Goal: Find specific page/section: Find specific page/section

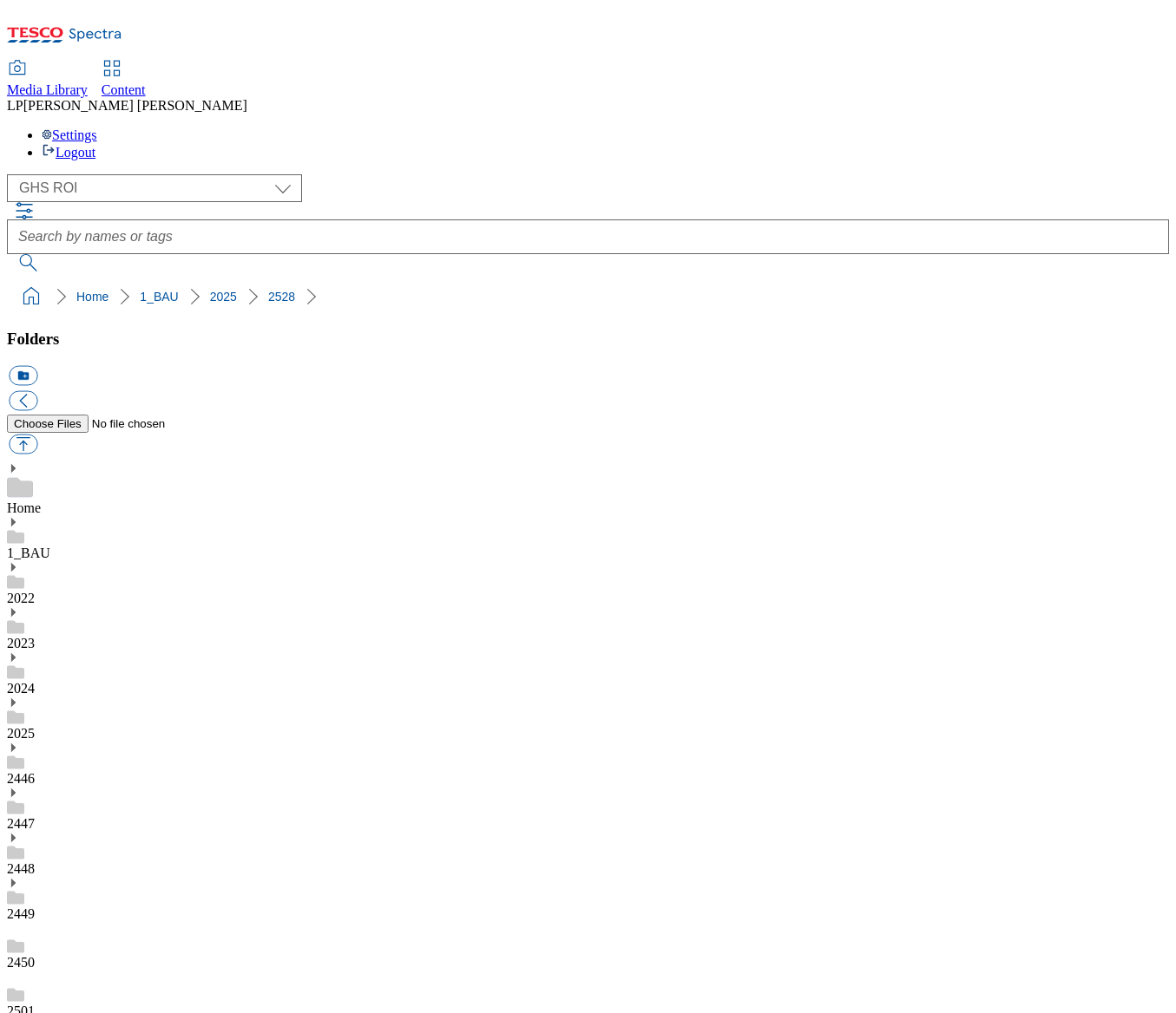
select select "flare-ghs-roi"
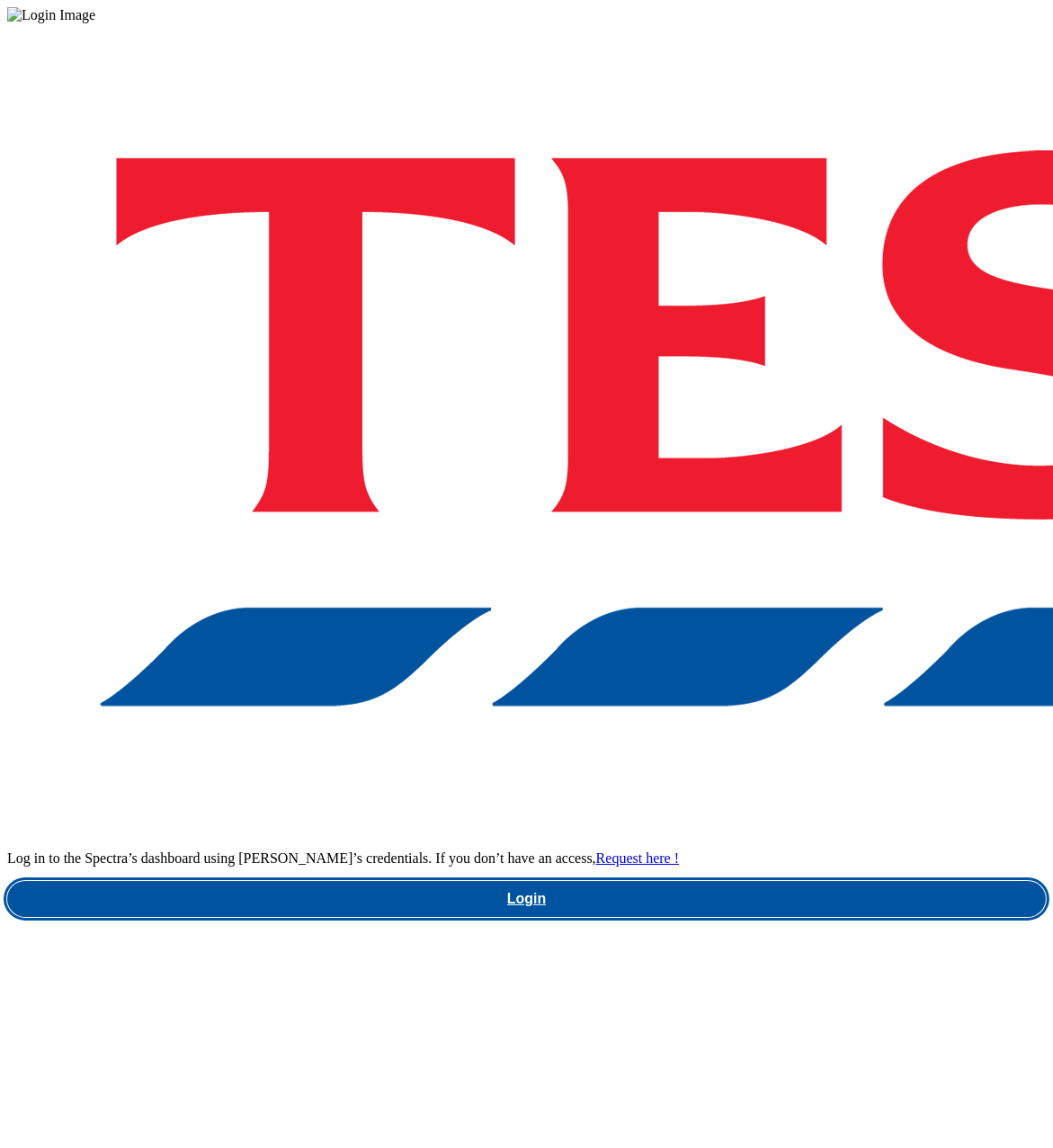
click at [693, 881] on link "Login" at bounding box center [526, 899] width 1038 height 36
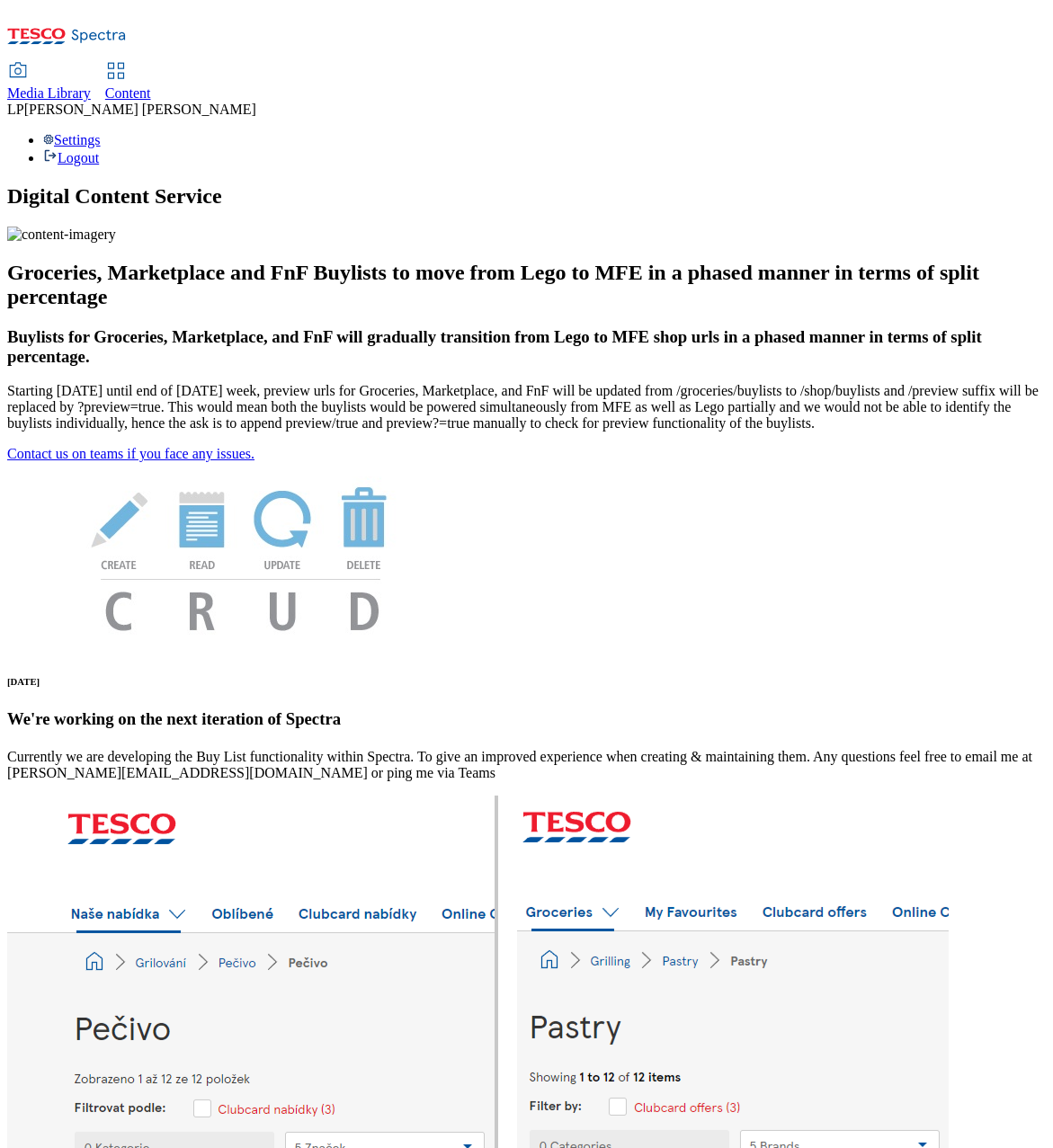
click at [91, 85] on span "Media Library" at bounding box center [49, 93] width 83 height 16
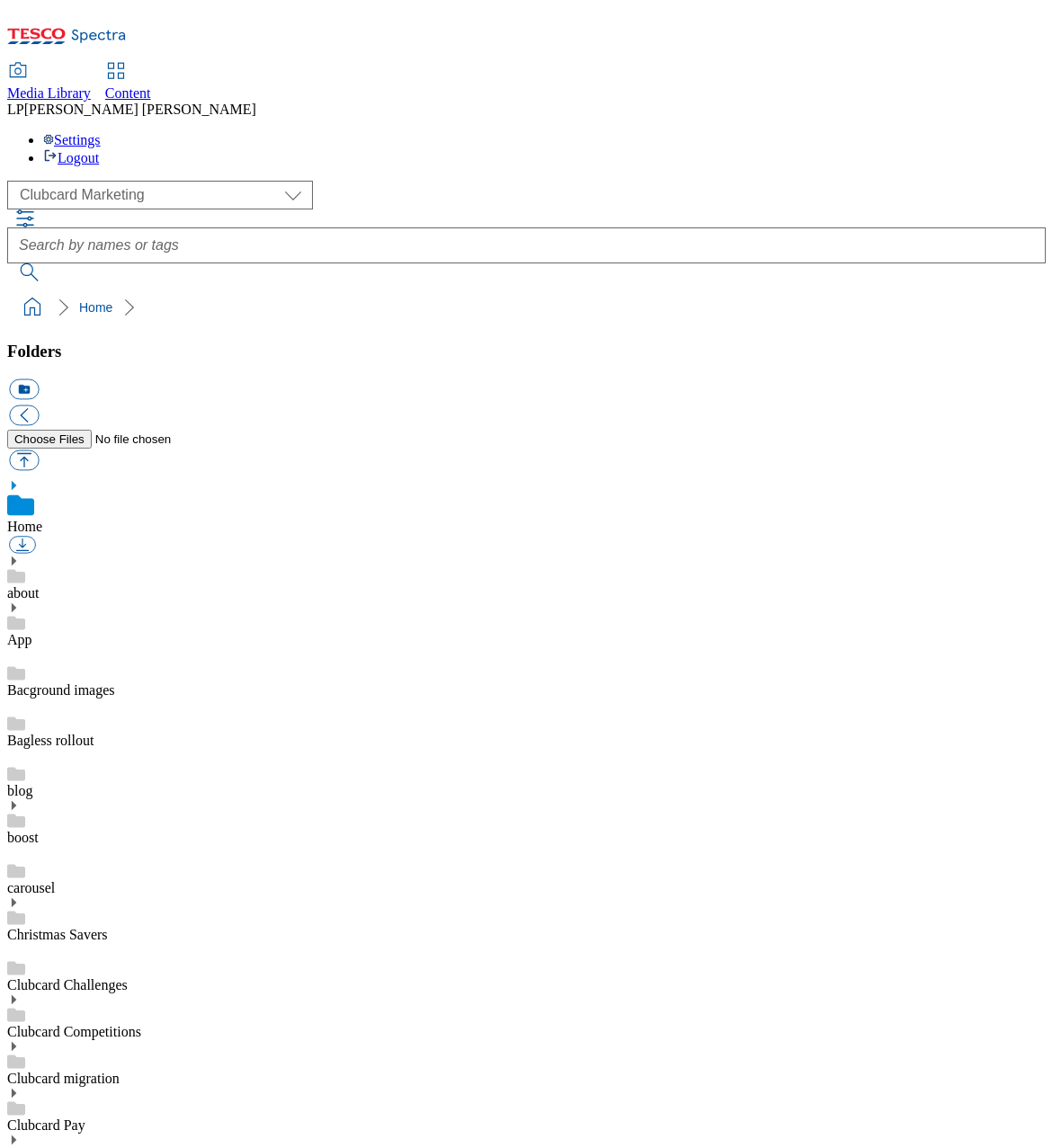
scroll to position [3, 0]
click at [72, 181] on select "Clubcard Marketing Demo Dotcom UK Emails GHS Marketing UK GHS Product UK GHS RO…" at bounding box center [160, 194] width 305 height 28
select select "flare-ghs-roi"
click at [12, 181] on select "Clubcard Marketing Demo Dotcom UK Emails GHS Marketing UK GHS Product UK GHS RO…" at bounding box center [160, 194] width 305 height 28
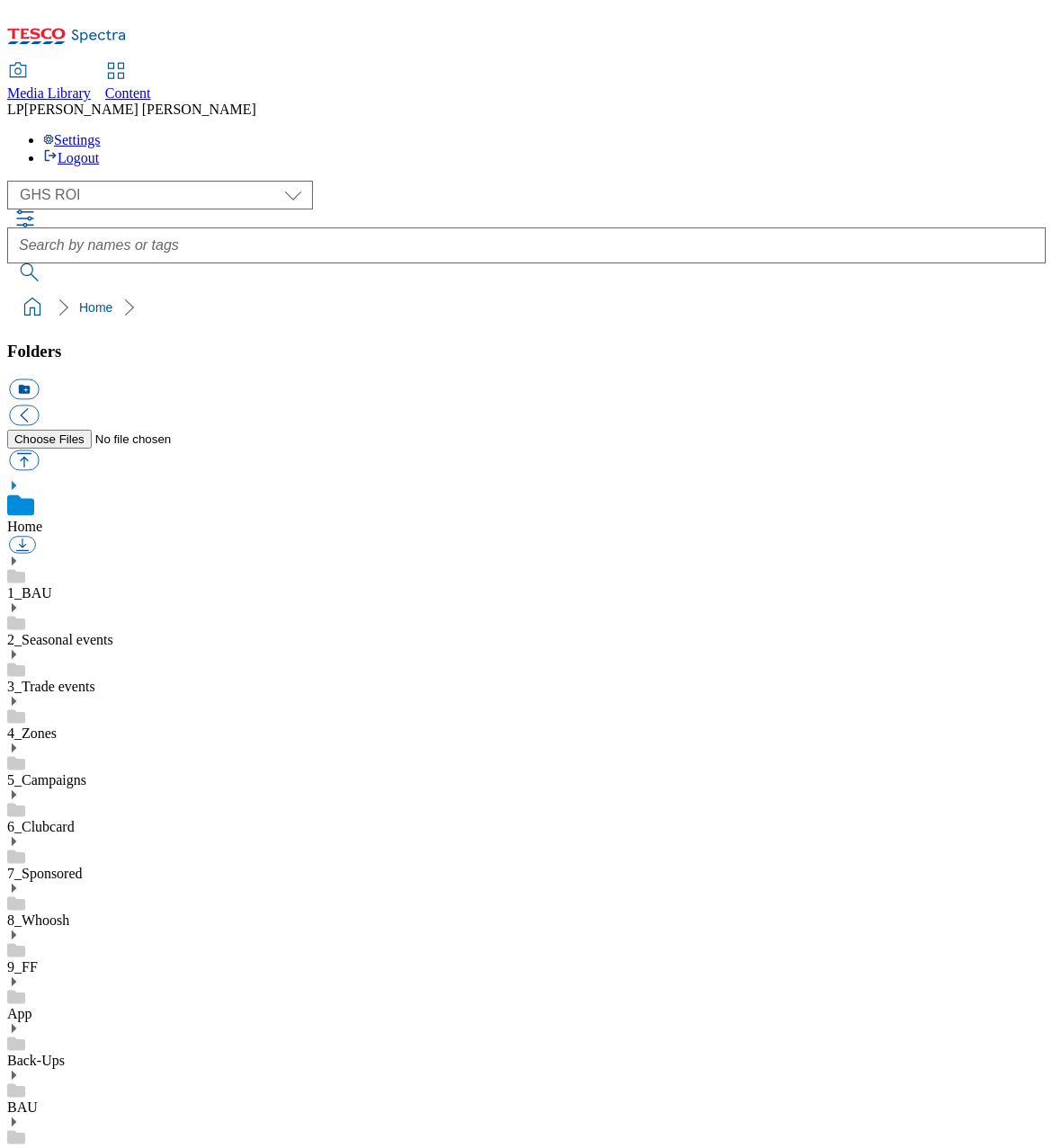
click at [48, 555] on div "1_BAU" at bounding box center [526, 578] width 1038 height 47
click at [20, 535] on icon at bounding box center [14, 541] width 13 height 13
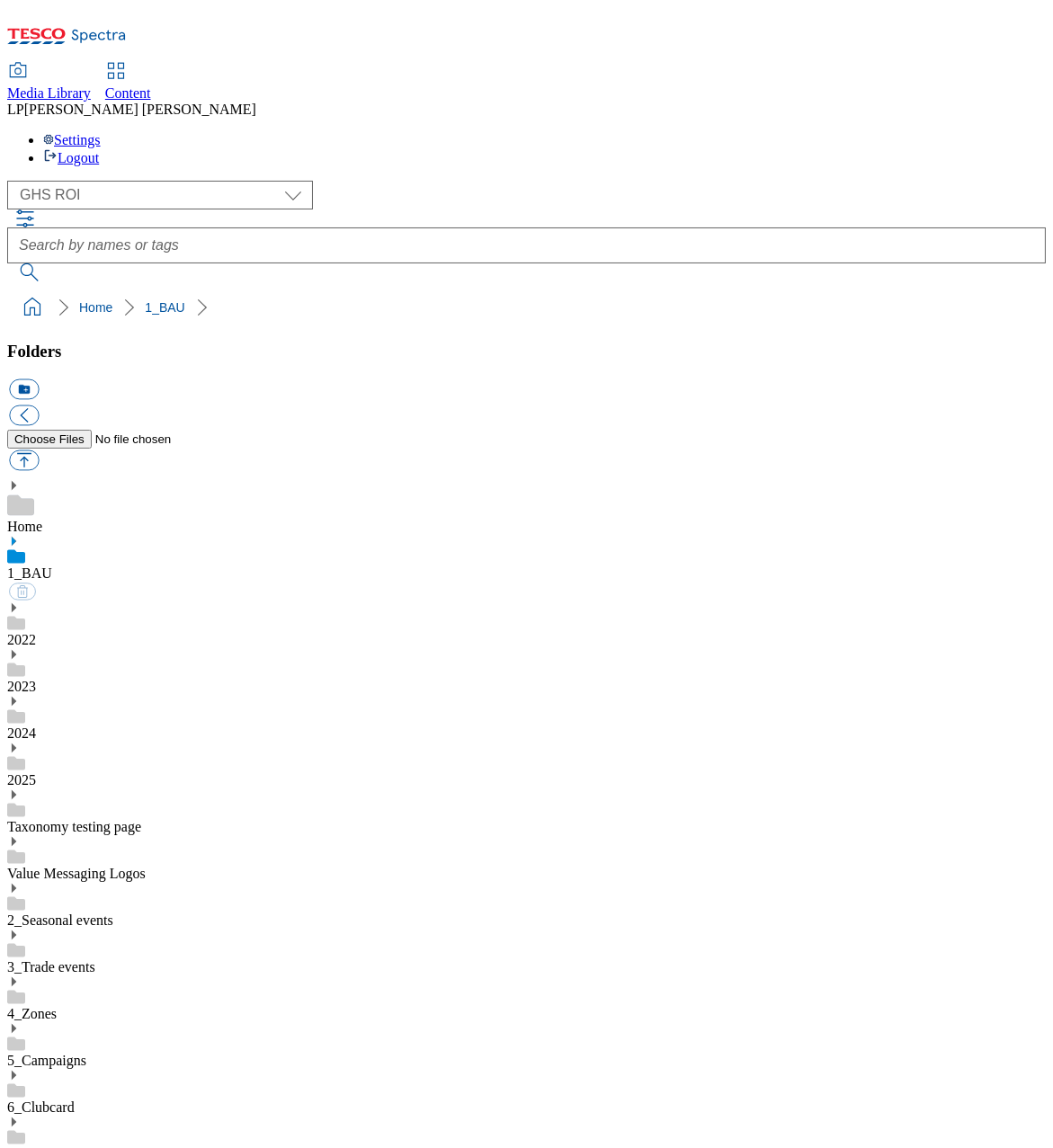
click at [61, 742] on div "2025" at bounding box center [526, 765] width 1038 height 47
